Goal: Transaction & Acquisition: Purchase product/service

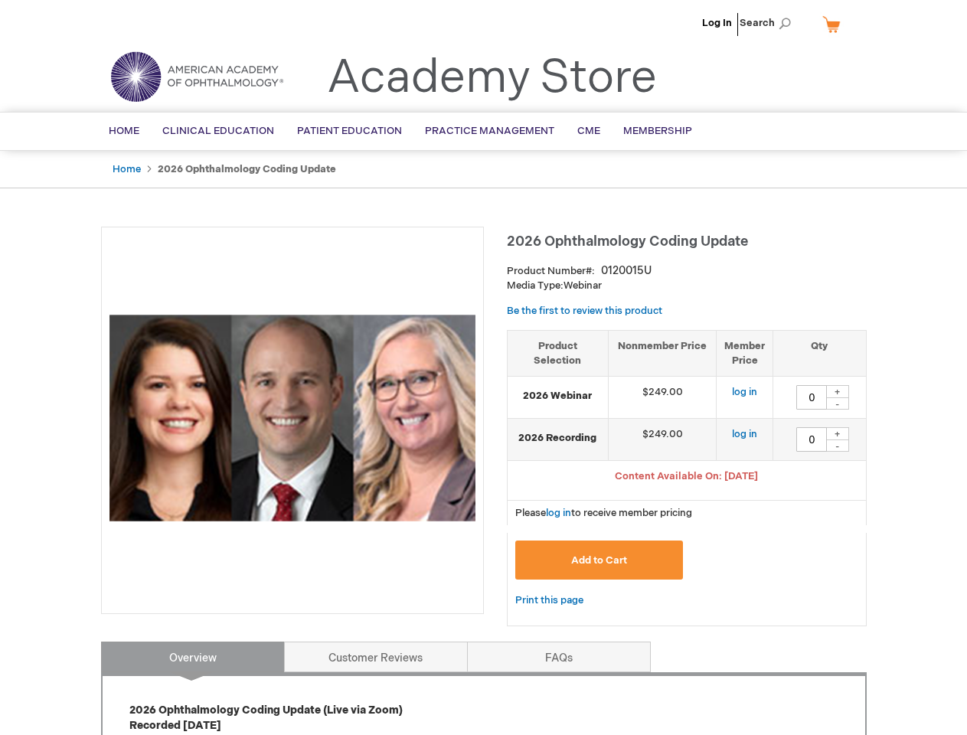
click at [483, 367] on div at bounding box center [292, 420] width 383 height 387
click at [769, 23] on span "Search" at bounding box center [768, 23] width 58 height 31
click at [686, 478] on span "Content Available On: [DATE]" at bounding box center [686, 476] width 143 height 12
click at [837, 391] on div "+" at bounding box center [837, 391] width 23 height 13
click at [837, 403] on div "-" at bounding box center [837, 403] width 23 height 12
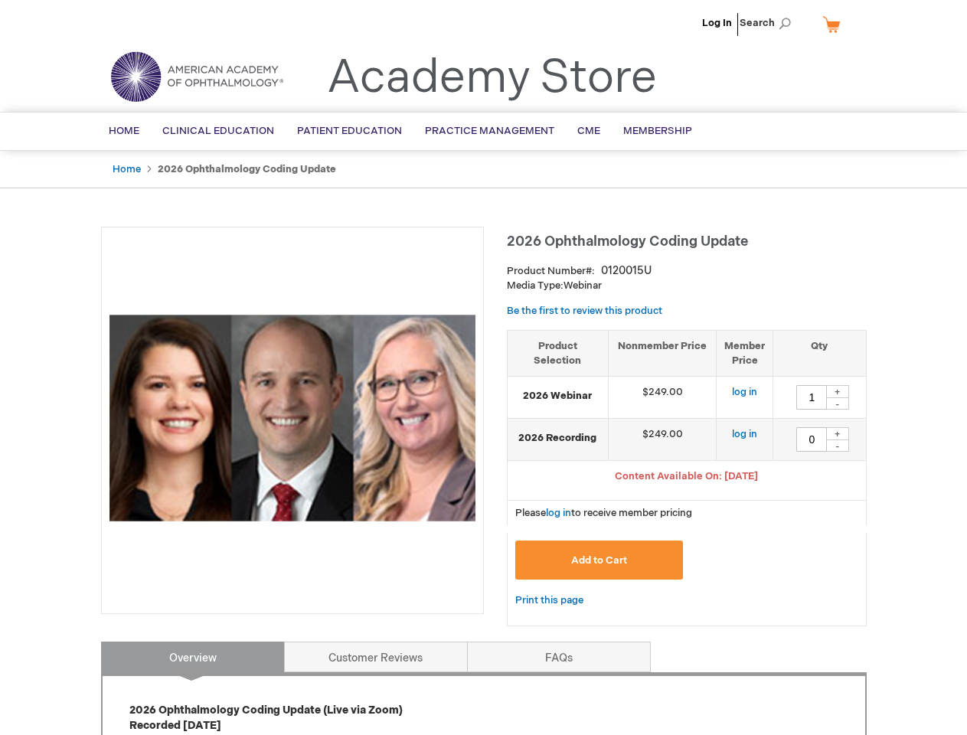
type input "0"
click at [837, 433] on div "+" at bounding box center [837, 433] width 23 height 13
click at [837, 445] on div "-" at bounding box center [837, 445] width 23 height 12
type input "0"
